Goal: Use online tool/utility: Utilize a website feature to perform a specific function

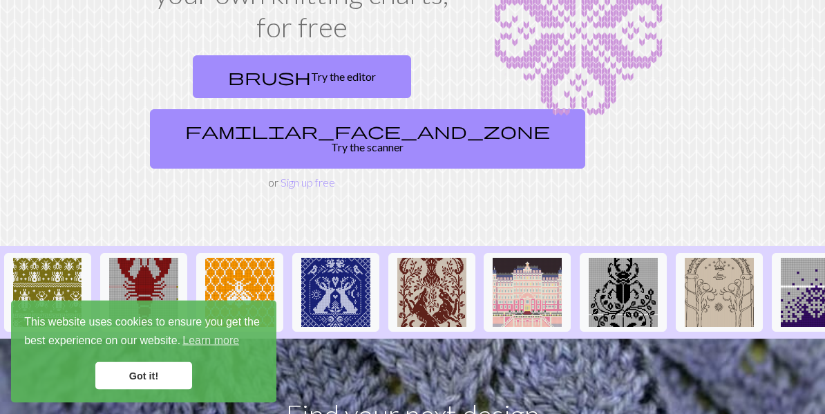
click at [126, 378] on link "Got it!" at bounding box center [143, 376] width 97 height 28
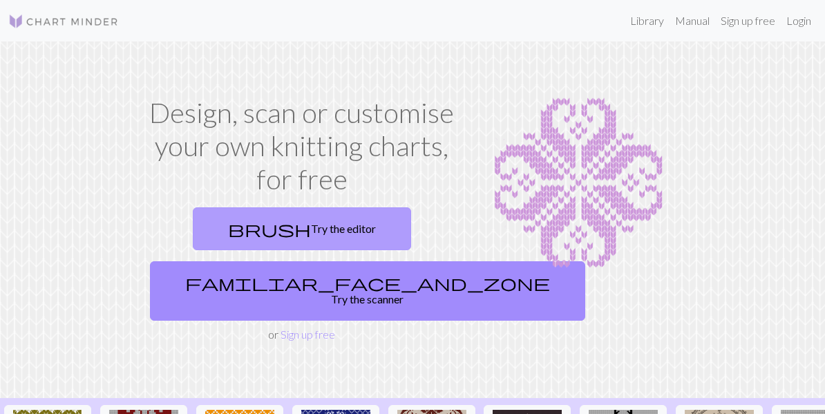
click at [238, 220] on span "brush" at bounding box center [269, 228] width 83 height 19
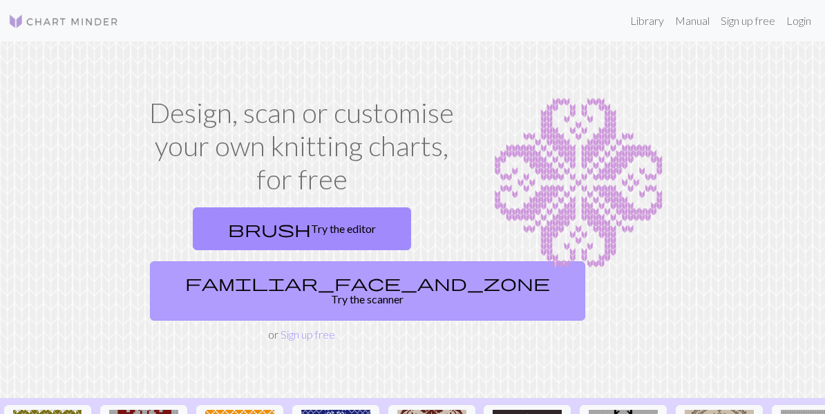
click at [348, 289] on span "familiar_face_and_zone" at bounding box center [367, 282] width 365 height 19
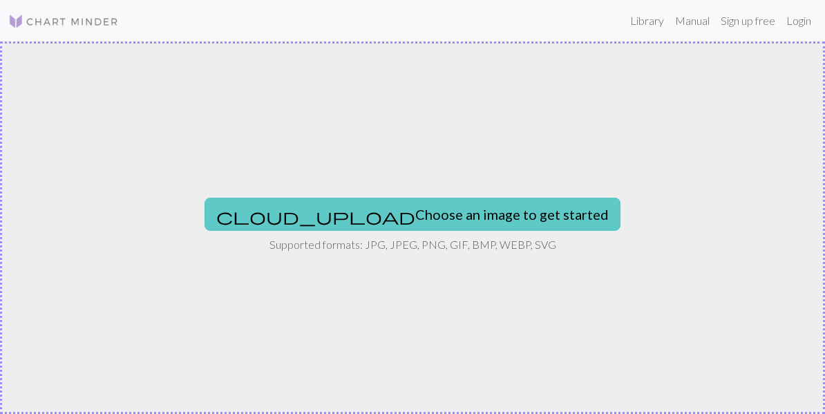
click at [488, 217] on button "cloud_upload Choose an image to get started" at bounding box center [413, 214] width 416 height 33
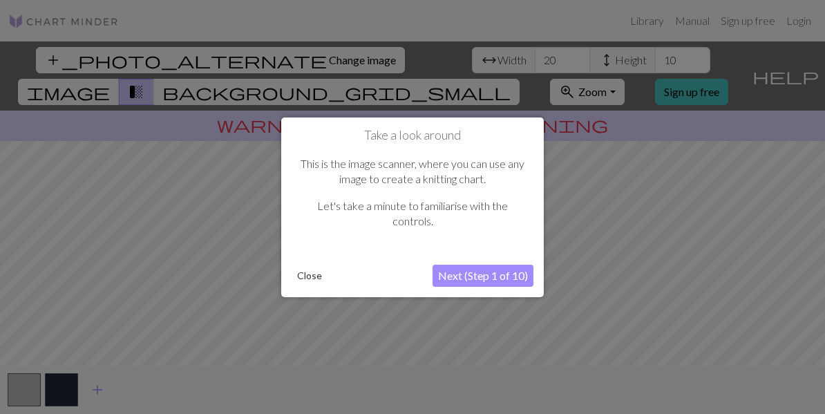
click at [491, 281] on button "Next (Step 1 of 10)" at bounding box center [483, 276] width 101 height 22
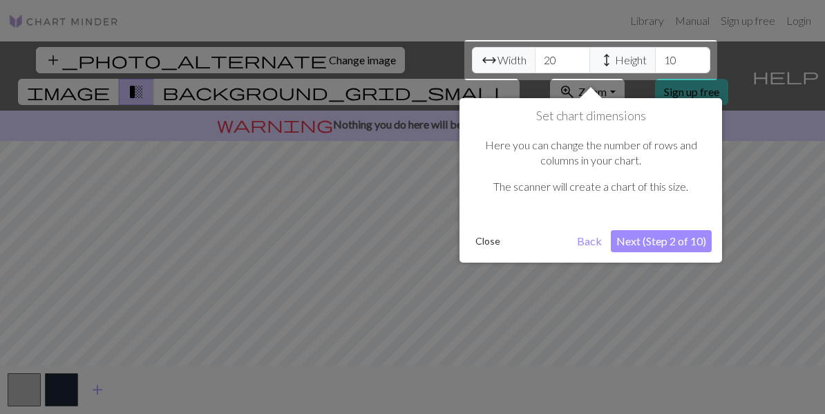
click at [491, 246] on button "Close" at bounding box center [488, 241] width 36 height 21
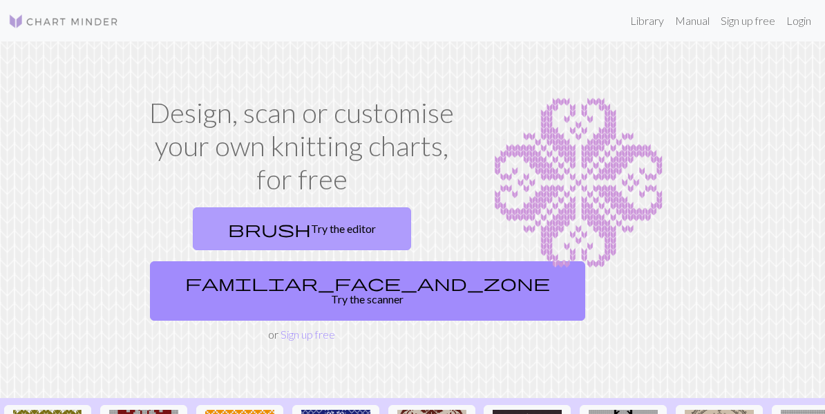
click at [343, 218] on link "brush Try the editor" at bounding box center [302, 228] width 218 height 43
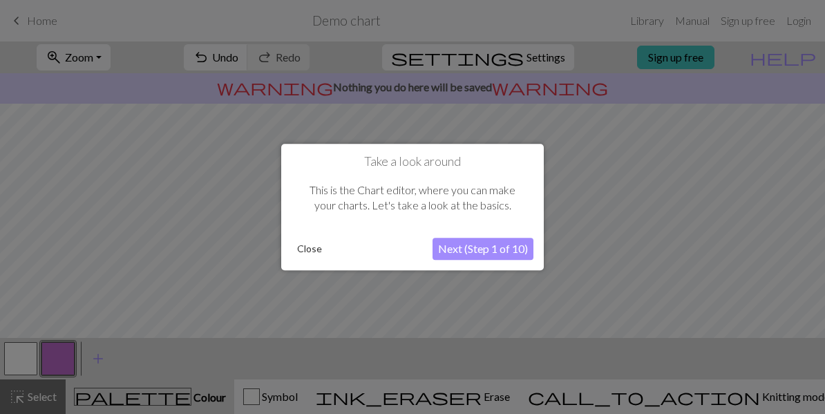
click at [310, 253] on button "Close" at bounding box center [310, 248] width 36 height 21
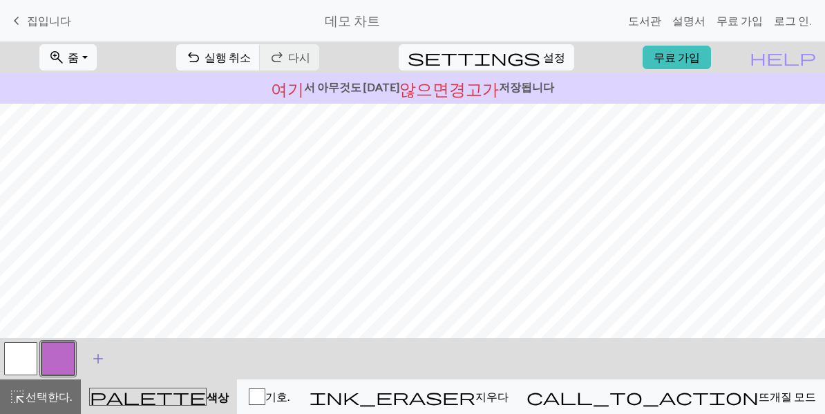
click at [93, 357] on span "add" at bounding box center [98, 358] width 17 height 19
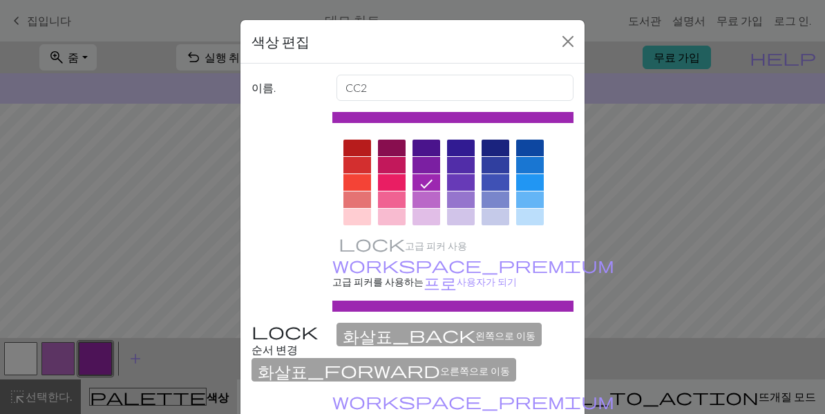
click at [502, 149] on div at bounding box center [496, 148] width 28 height 17
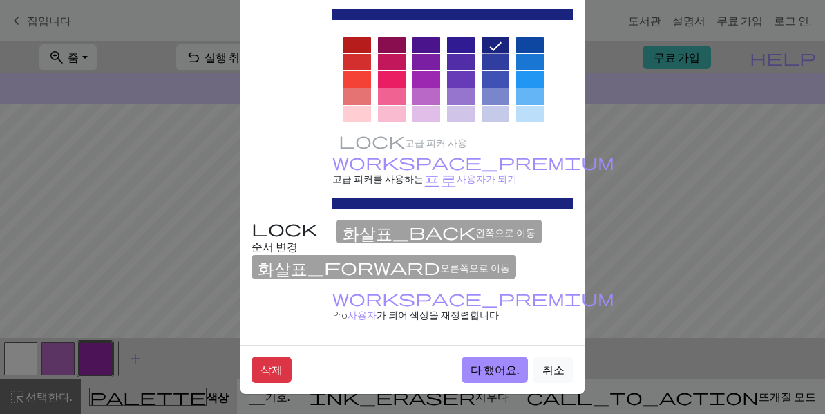
scroll to position [102, 0]
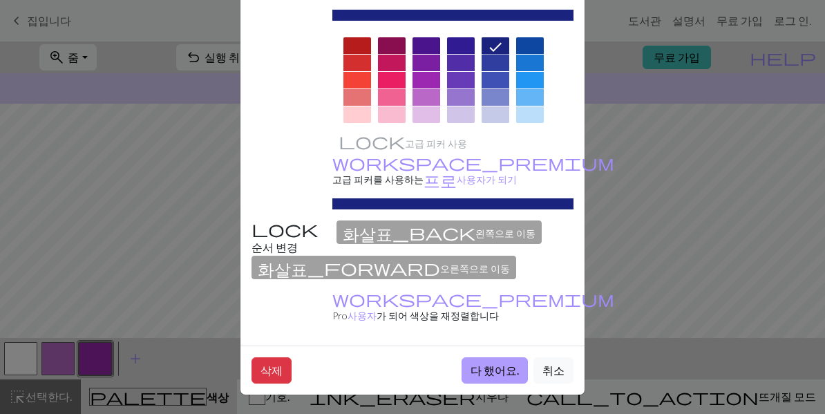
click at [511, 374] on font "다 했어요." at bounding box center [495, 369] width 48 height 13
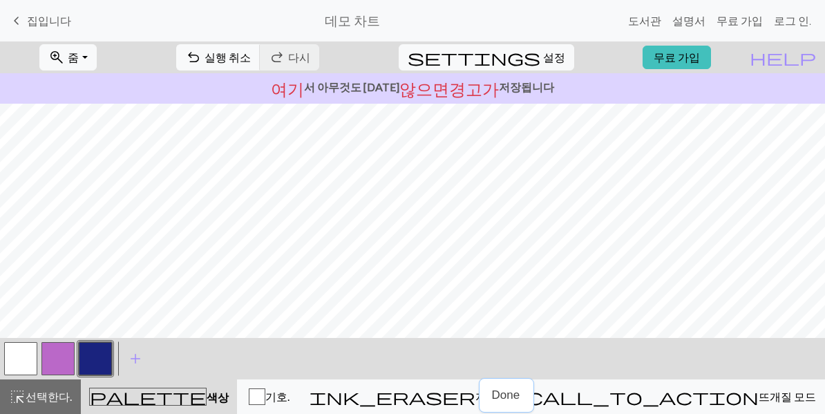
scroll to position [0, 0]
click at [25, 361] on button "button" at bounding box center [20, 358] width 33 height 33
click at [526, 65] on span "settings" at bounding box center [474, 57] width 133 height 19
select select "aran"
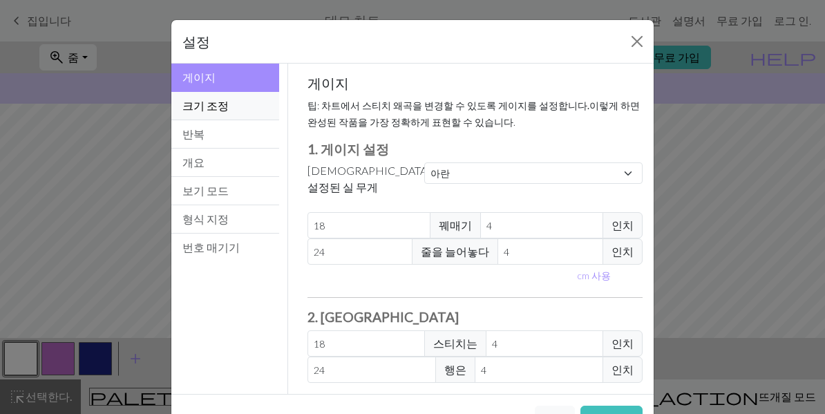
click at [231, 113] on button "크기 조정" at bounding box center [225, 106] width 108 height 28
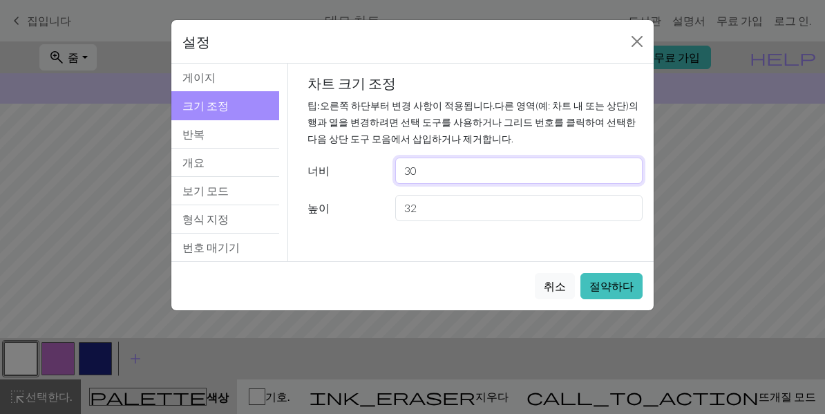
click at [509, 171] on input "30" at bounding box center [518, 171] width 247 height 26
type input "3"
type input "40"
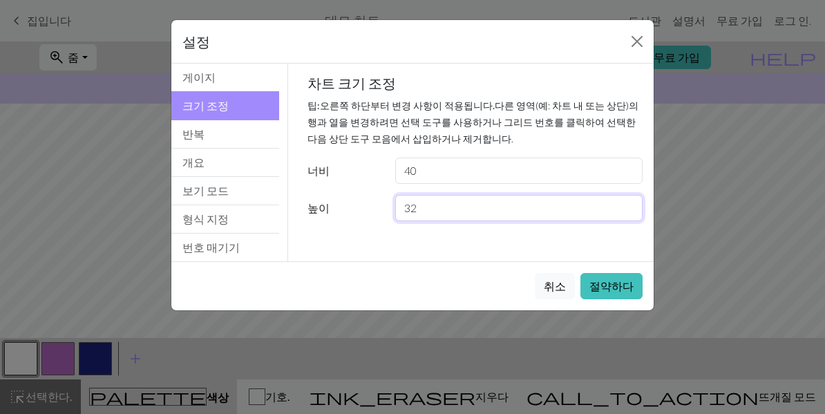
click at [565, 205] on input "32" at bounding box center [518, 208] width 247 height 26
type input "3"
type input "25"
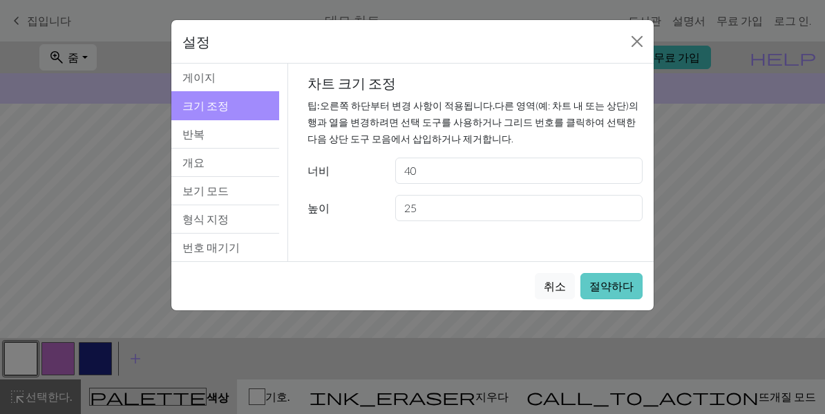
click at [640, 276] on button "절약하다" at bounding box center [611, 286] width 62 height 26
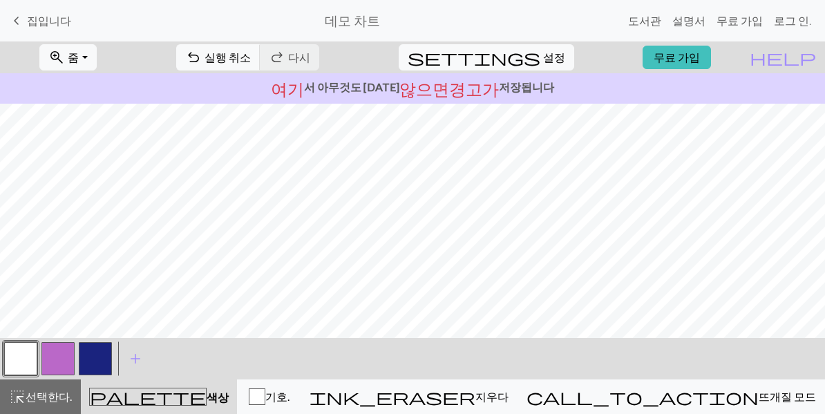
scroll to position [28, 0]
click at [518, 62] on span "settings" at bounding box center [474, 57] width 133 height 19
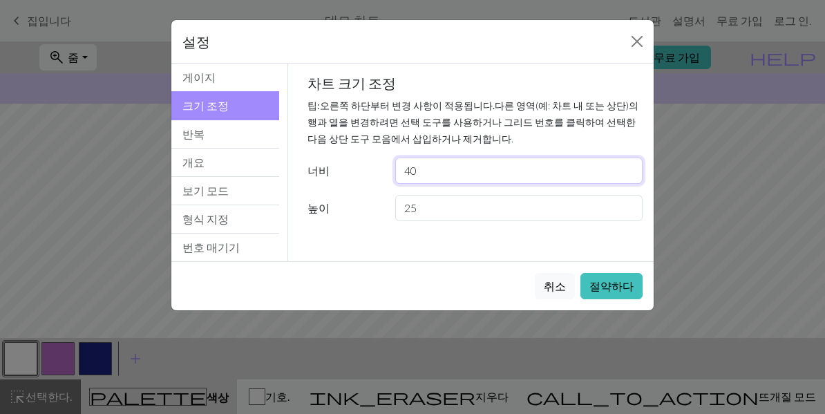
click at [455, 173] on input "40" at bounding box center [518, 171] width 247 height 26
type input "43"
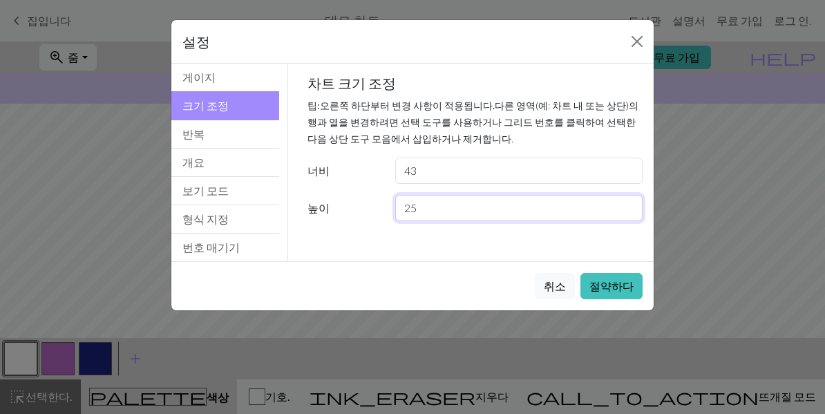
click at [454, 209] on input "25" at bounding box center [518, 208] width 247 height 26
type input "20"
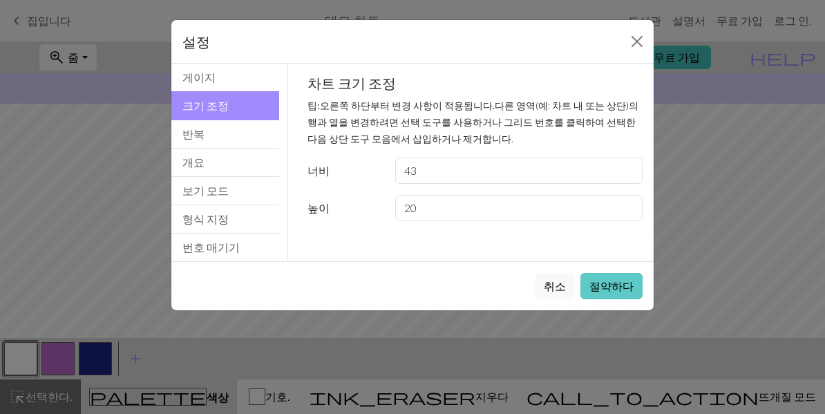
click at [614, 289] on font "절약하다" at bounding box center [611, 285] width 44 height 13
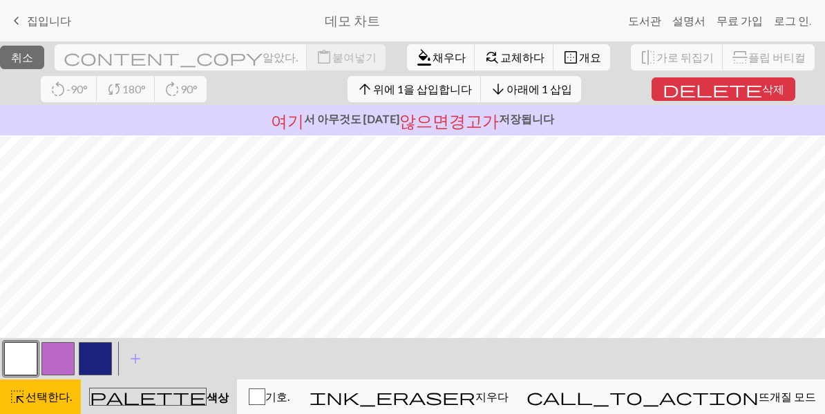
scroll to position [17, 0]
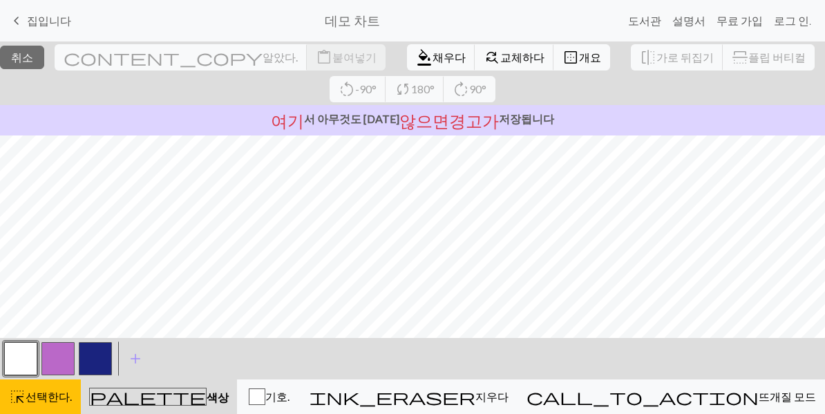
click at [109, 361] on button "button" at bounding box center [95, 358] width 33 height 33
click at [97, 370] on button "button" at bounding box center [95, 358] width 33 height 33
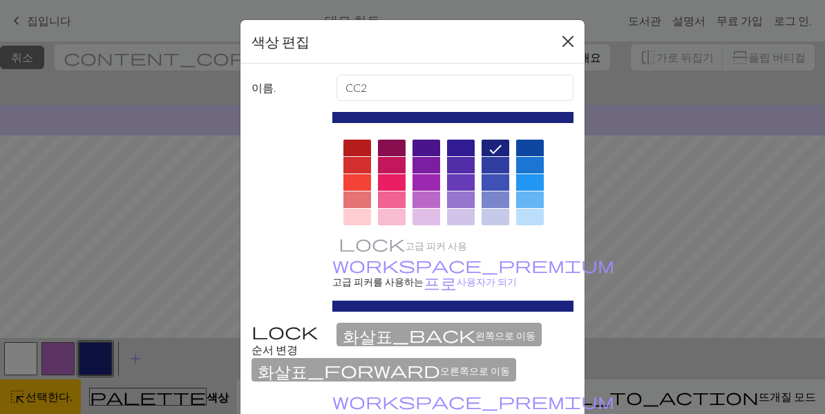
click at [557, 50] on button "가까운." at bounding box center [568, 41] width 22 height 22
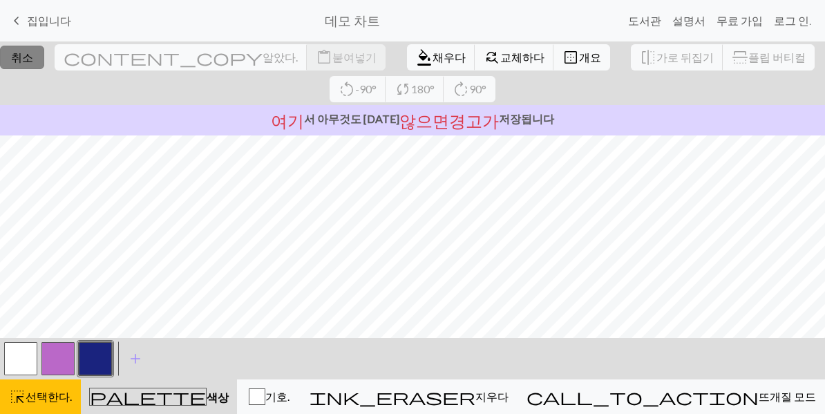
click at [26, 57] on font "취소" at bounding box center [22, 56] width 22 height 13
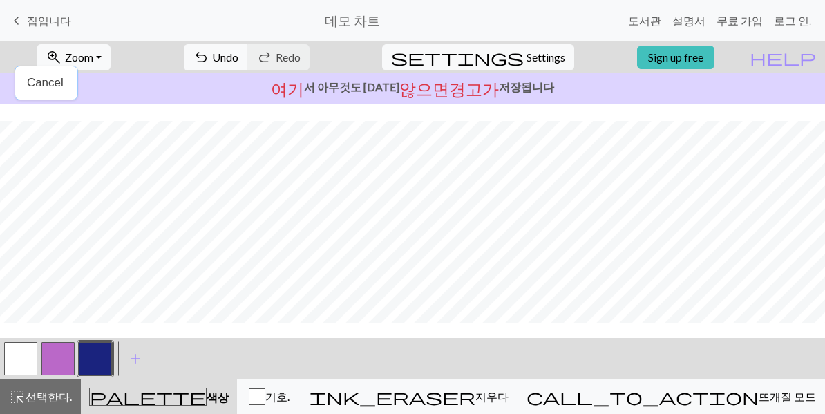
scroll to position [0, 0]
click at [96, 361] on button "button" at bounding box center [95, 358] width 33 height 33
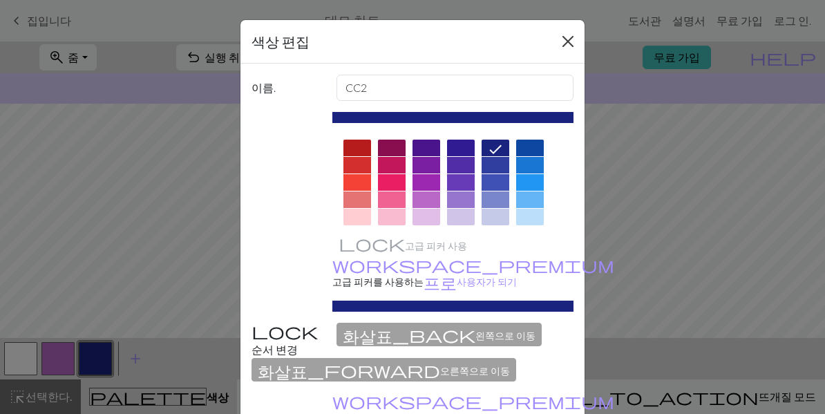
click at [565, 48] on button "가까운." at bounding box center [568, 41] width 22 height 22
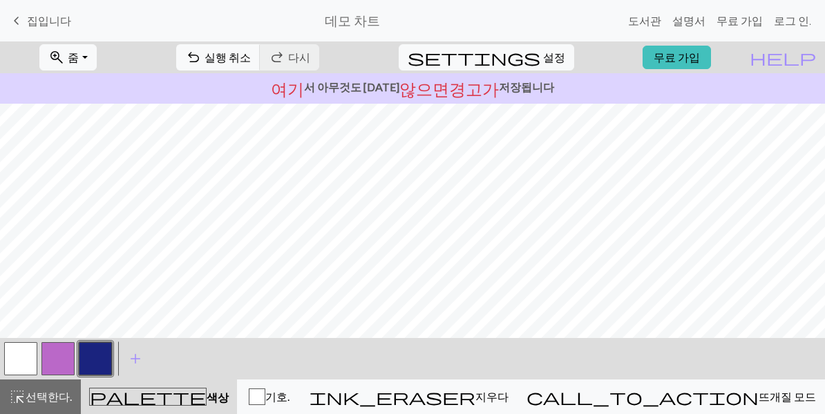
click at [35, 361] on button "button" at bounding box center [20, 358] width 33 height 33
click at [105, 352] on button "button" at bounding box center [95, 358] width 33 height 33
click at [23, 360] on button "button" at bounding box center [20, 358] width 33 height 33
click at [90, 359] on button "button" at bounding box center [95, 358] width 33 height 33
click at [11, 354] on button "button" at bounding box center [20, 358] width 33 height 33
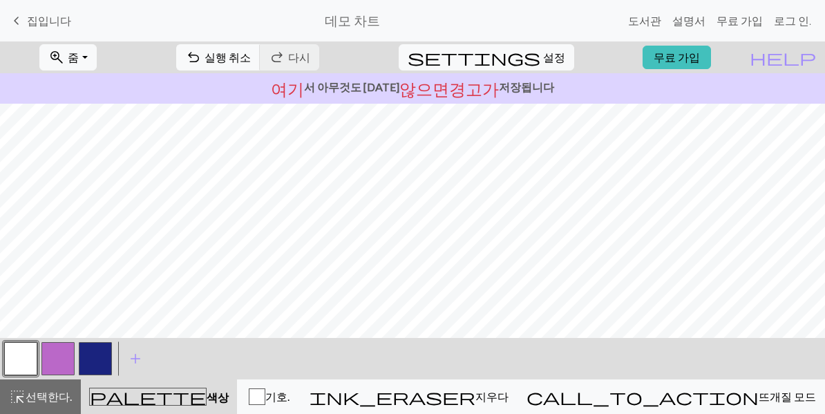
click at [93, 362] on button "button" at bounding box center [95, 358] width 33 height 33
click at [215, 62] on font "실행 취소" at bounding box center [228, 56] width 46 height 13
click at [215, 61] on font "실행 취소" at bounding box center [228, 56] width 46 height 13
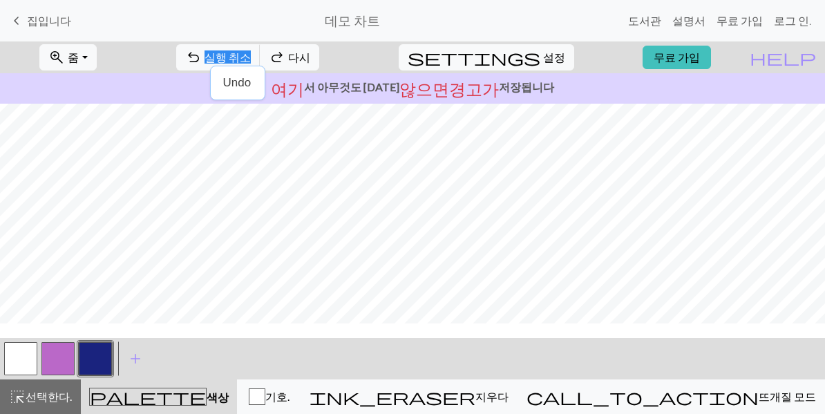
scroll to position [0, 0]
click at [486, 69] on button "settings 설정" at bounding box center [486, 57] width 175 height 26
select select "aran"
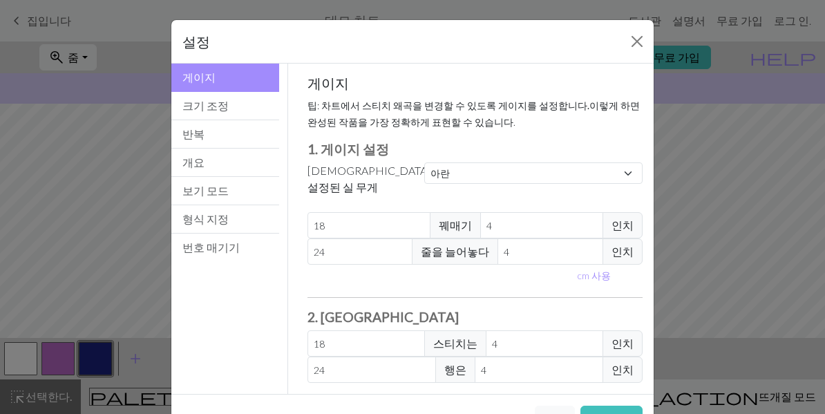
click at [239, 106] on button "크기 조정" at bounding box center [225, 106] width 108 height 28
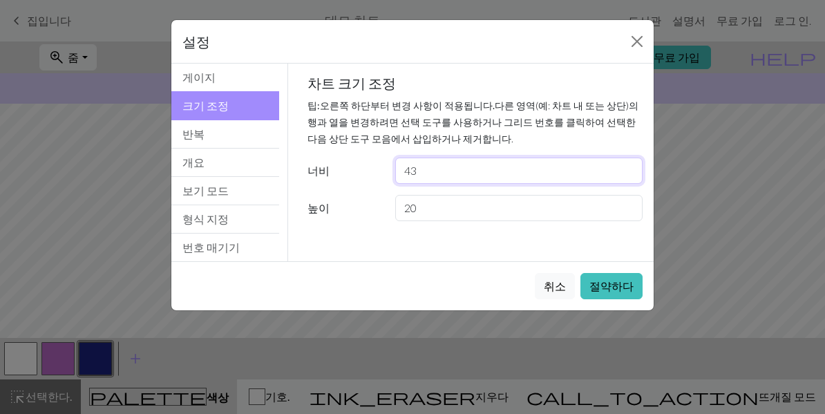
click at [546, 172] on input "43" at bounding box center [518, 171] width 247 height 26
type input "44"
click at [622, 292] on font "절약하다" at bounding box center [611, 285] width 44 height 13
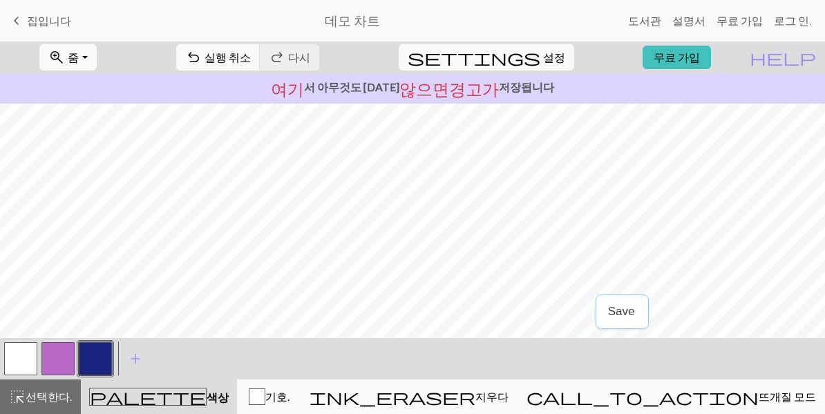
click at [88, 363] on button "button" at bounding box center [95, 358] width 33 height 33
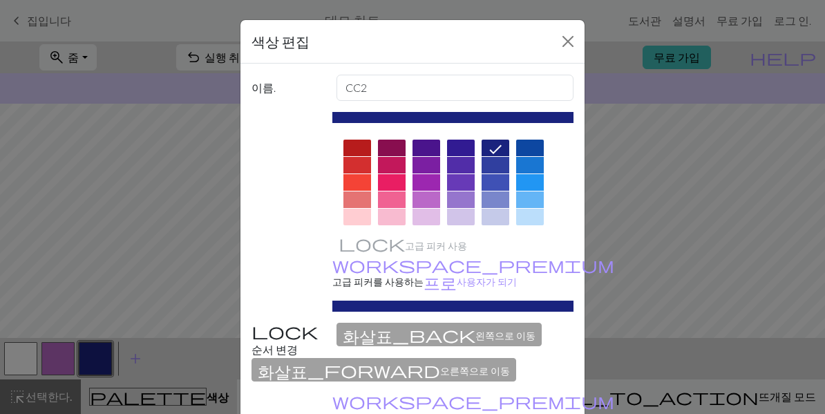
click at [554, 51] on div "색상 편집" at bounding box center [412, 42] width 344 height 44
click at [564, 50] on button "가까운." at bounding box center [568, 41] width 22 height 22
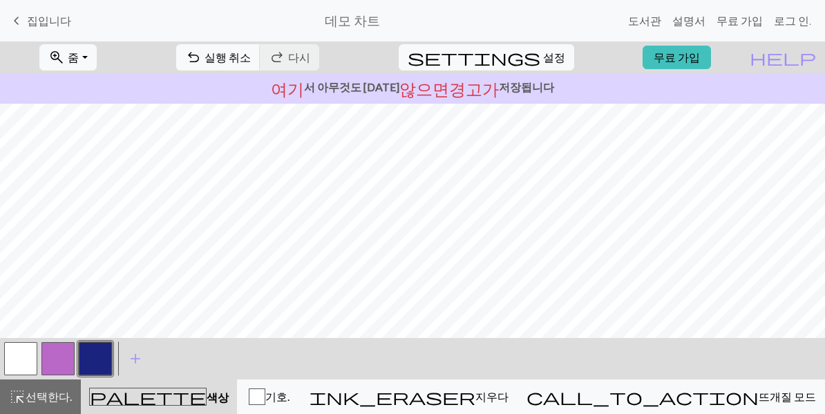
click at [17, 365] on button "button" at bounding box center [20, 358] width 33 height 33
click at [94, 370] on button "button" at bounding box center [95, 358] width 33 height 33
click at [99, 352] on button "button" at bounding box center [95, 358] width 33 height 33
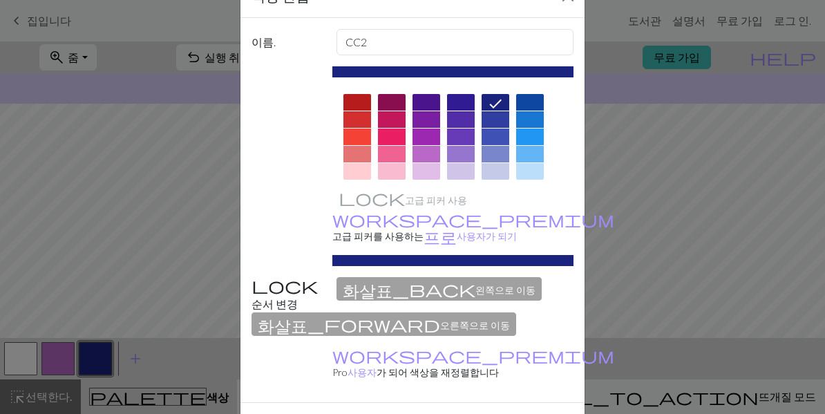
scroll to position [47, 0]
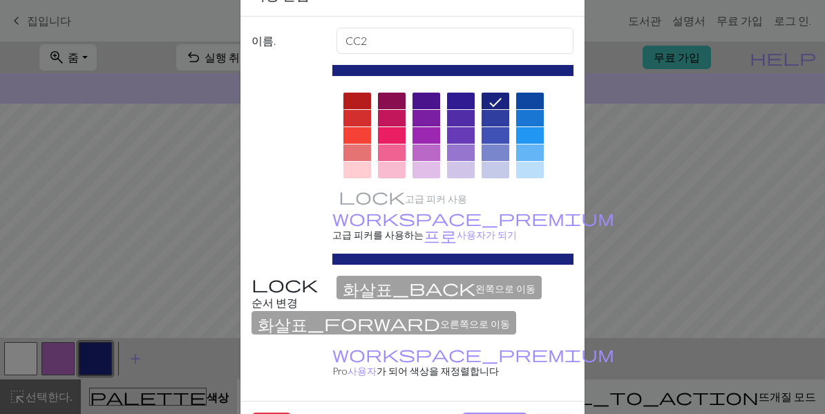
click at [680, 111] on div "색상 편집 이름. CC2 고급 피커 사용 workspace_premium 고급 피커를 사용하는 프로 사용자가 되기 순서 변경 화살표_back …" at bounding box center [412, 207] width 825 height 414
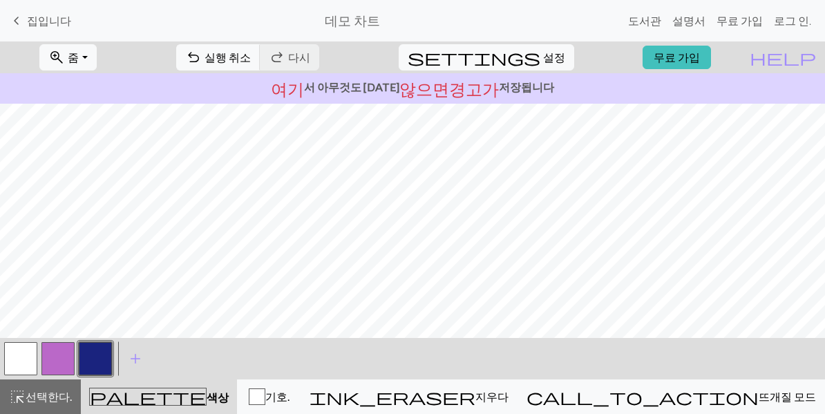
click at [752, 411] on button "call_to_action 뜨개질 모드 뜨개질 모드" at bounding box center [670, 396] width 307 height 35
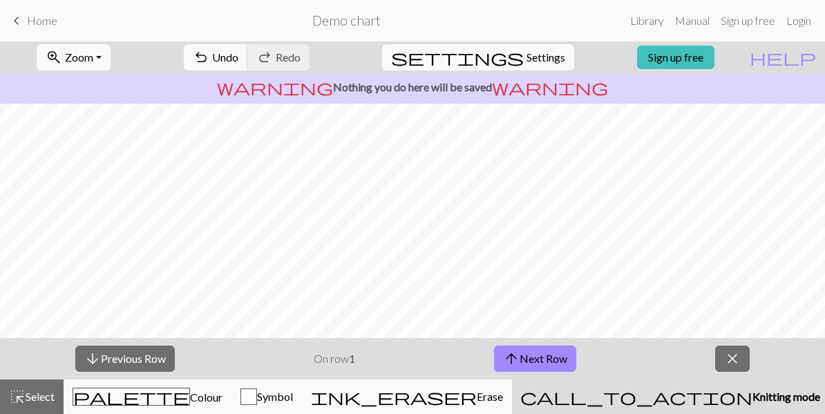
click at [565, 93] on span "warning" at bounding box center [550, 86] width 116 height 19
